Goal: Information Seeking & Learning: Learn about a topic

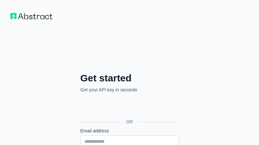
scroll to position [74, 0]
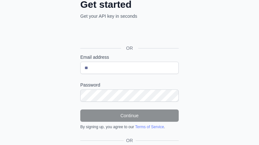
type input "*"
type input "**********"
click at [197, 83] on div "**********" at bounding box center [129, 63] width 259 height 274
click at [216, 87] on div "**********" at bounding box center [129, 63] width 259 height 274
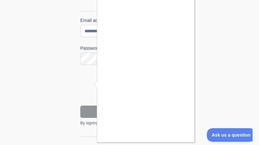
scroll to position [10, 0]
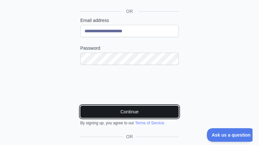
click at [138, 110] on button "Continue" at bounding box center [129, 112] width 98 height 12
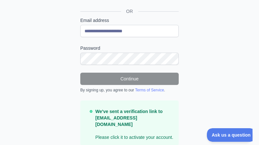
click at [54, 71] on div "**********" at bounding box center [129, 35] width 259 height 293
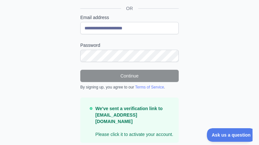
scroll to position [70, 0]
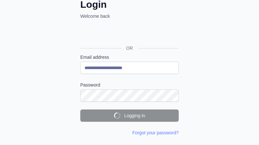
scroll to position [74, 0]
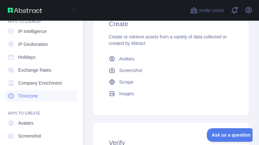
scroll to position [78, 0]
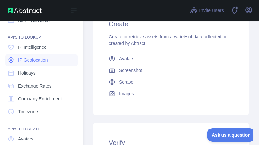
click at [36, 64] on link "IP Geolocation" at bounding box center [41, 60] width 72 height 12
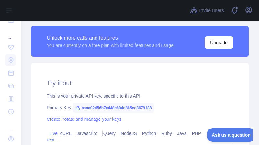
scroll to position [204, 0]
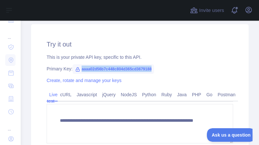
drag, startPoint x: 155, startPoint y: 69, endPoint x: 82, endPoint y: 69, distance: 73.1
click at [82, 69] on div "Primary Key: aaaa02d56b7c448c804d365cd3679188" at bounding box center [140, 69] width 186 height 6
type textarea "**********"
copy span "aaaa02d56b7c448c804d365cd3679188"
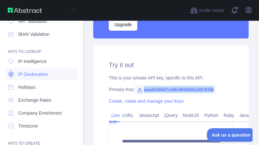
scroll to position [49, 0]
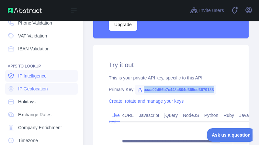
click at [37, 78] on span "IP Intelligence" at bounding box center [32, 76] width 28 height 6
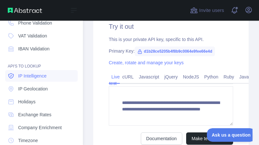
scroll to position [88, 0]
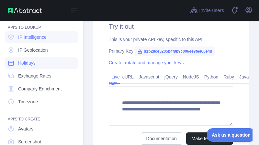
click at [42, 68] on link "Holidays" at bounding box center [41, 63] width 72 height 12
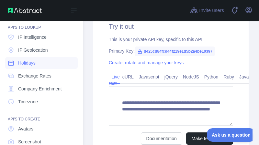
scroll to position [183, 0]
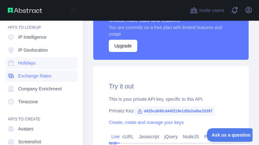
click at [42, 77] on span "Exchange Rates" at bounding box center [34, 76] width 33 height 6
type textarea "**********"
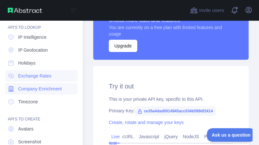
click at [41, 89] on span "Company Enrichment" at bounding box center [40, 89] width 44 height 6
type textarea "**********"
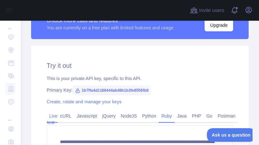
scroll to position [183, 0]
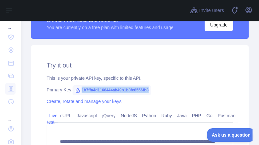
drag, startPoint x: 149, startPoint y: 90, endPoint x: 82, endPoint y: 92, distance: 67.7
click at [82, 92] on span "1b7ffa4d1168444ab49b1b3fe8556fb8" at bounding box center [111, 90] width 79 height 10
copy span "1b7ffa4d1168444ab49b1b3fe8556fb8"
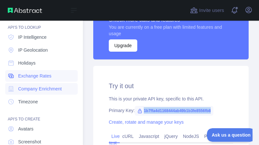
scroll to position [183, 0]
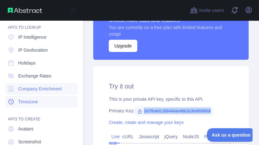
click at [28, 102] on span "Timezone" at bounding box center [28, 102] width 20 height 6
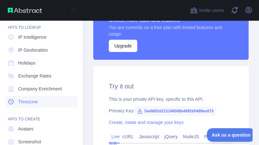
type textarea "**********"
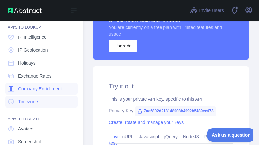
click at [33, 89] on span "Company Enrichment" at bounding box center [40, 89] width 44 height 6
click at [30, 99] on span "Timezone" at bounding box center [28, 102] width 20 height 6
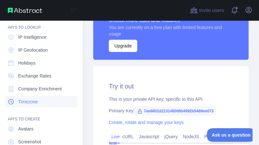
type textarea "**********"
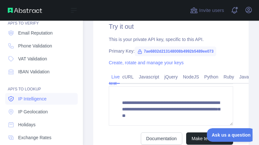
scroll to position [10, 0]
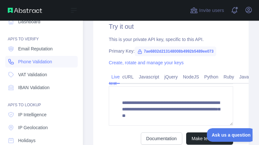
click at [34, 63] on span "Phone Validation" at bounding box center [35, 62] width 34 height 6
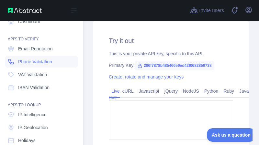
type textarea "**********"
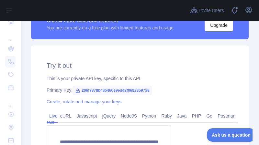
scroll to position [197, 0]
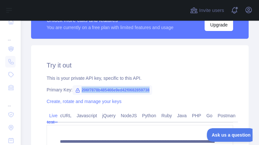
drag, startPoint x: 152, startPoint y: 90, endPoint x: 82, endPoint y: 91, distance: 70.9
click at [82, 91] on span "206f7878b485466e9ed42f0682859738" at bounding box center [112, 90] width 80 height 10
copy span "206f7878b485466e9ed42f0682859738"
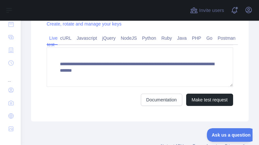
scroll to position [298, 0]
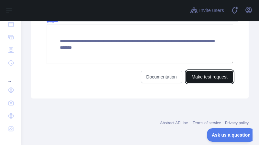
click at [210, 75] on button "Make test request" at bounding box center [209, 77] width 47 height 12
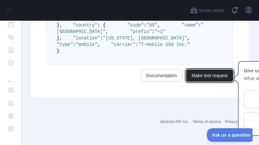
scroll to position [415, 0]
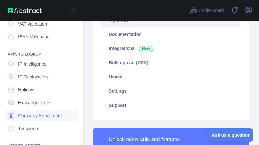
scroll to position [49, 0]
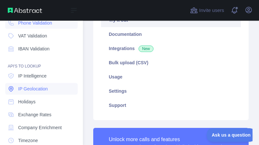
click at [36, 90] on span "IP Geolocation" at bounding box center [33, 89] width 30 height 6
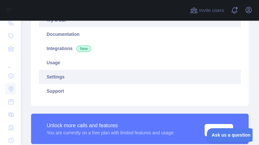
scroll to position [194, 0]
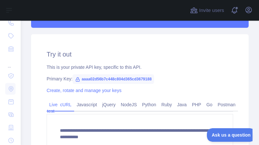
click at [66, 105] on link "cURL" at bounding box center [66, 105] width 17 height 10
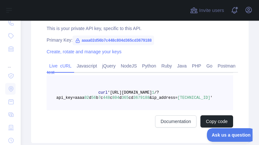
click at [55, 68] on link "Live test" at bounding box center [52, 69] width 11 height 17
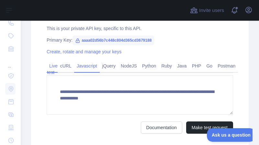
click at [77, 69] on link "Javascript" at bounding box center [87, 66] width 26 height 10
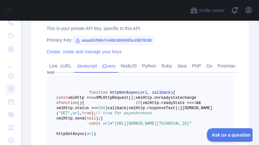
click at [105, 66] on link "jQuery" at bounding box center [109, 66] width 18 height 10
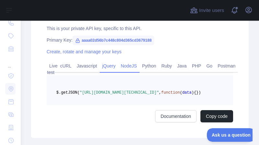
click at [130, 67] on link "NodeJS" at bounding box center [128, 66] width 21 height 10
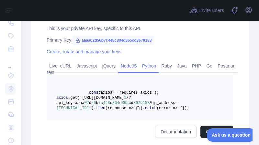
click at [154, 67] on link "Python" at bounding box center [148, 66] width 19 height 10
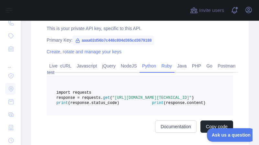
click at [162, 68] on link "Ruby" at bounding box center [167, 66] width 16 height 10
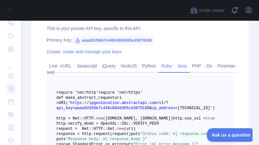
click at [178, 66] on link "Java" at bounding box center [181, 66] width 15 height 10
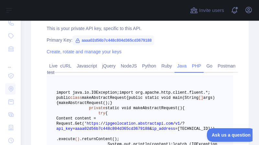
click at [196, 65] on link "PHP" at bounding box center [196, 66] width 15 height 10
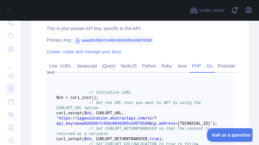
click at [205, 66] on link "Go" at bounding box center [209, 66] width 11 height 10
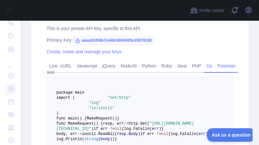
click at [219, 67] on link "Postman" at bounding box center [226, 66] width 23 height 10
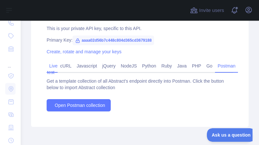
click at [55, 68] on link "Live test" at bounding box center [52, 69] width 11 height 17
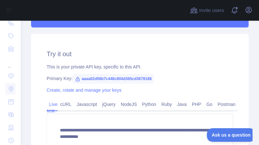
scroll to position [194, 0]
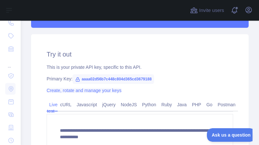
click at [79, 92] on link "Create, rotate and manage your keys" at bounding box center [84, 90] width 75 height 5
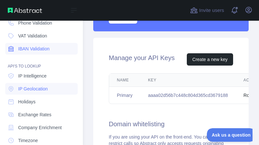
scroll to position [232, 0]
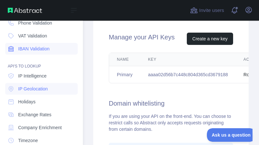
click at [34, 50] on span "IBAN Validation" at bounding box center [33, 49] width 31 height 6
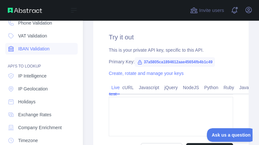
type textarea "**********"
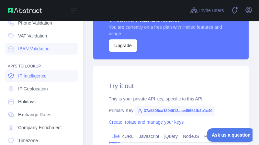
scroll to position [183, 0]
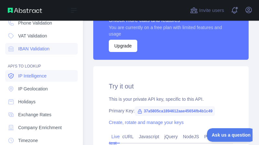
click at [39, 78] on span "IP Intelligence" at bounding box center [32, 76] width 28 height 6
type textarea "**********"
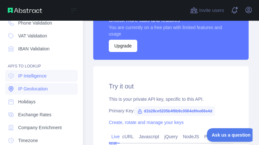
click at [36, 91] on span "IP Geolocation" at bounding box center [33, 89] width 30 height 6
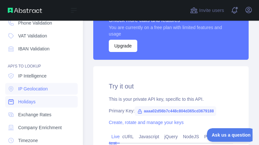
click at [33, 103] on span "Holidays" at bounding box center [26, 102] width 17 height 6
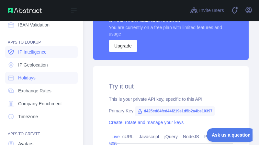
scroll to position [88, 0]
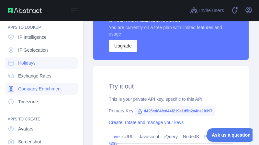
click at [37, 90] on span "Company Enrichment" at bounding box center [40, 89] width 44 height 6
type textarea "**********"
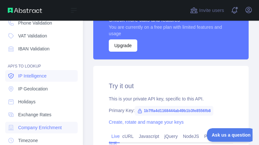
scroll to position [183, 0]
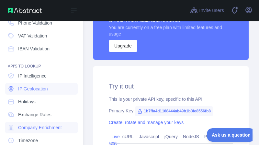
click at [29, 89] on span "IP Geolocation" at bounding box center [33, 89] width 30 height 6
type textarea "**********"
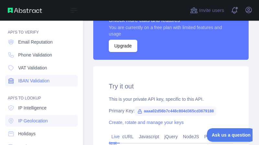
scroll to position [10, 0]
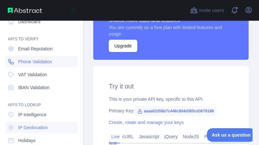
click at [33, 62] on span "Phone Validation" at bounding box center [35, 62] width 34 height 6
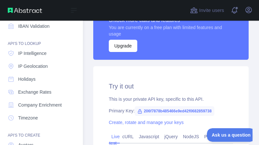
scroll to position [88, 0]
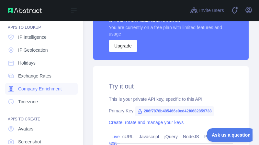
click at [36, 92] on span "Company Enrichment" at bounding box center [40, 89] width 44 height 6
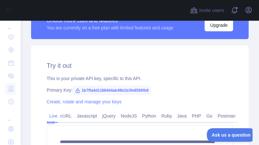
scroll to position [183, 0]
